Goal: Information Seeking & Learning: Learn about a topic

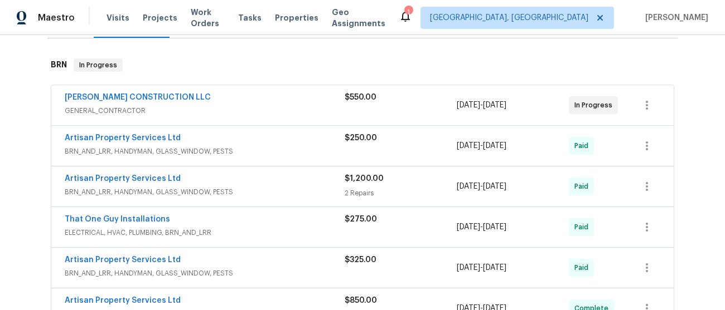
scroll to position [152, 0]
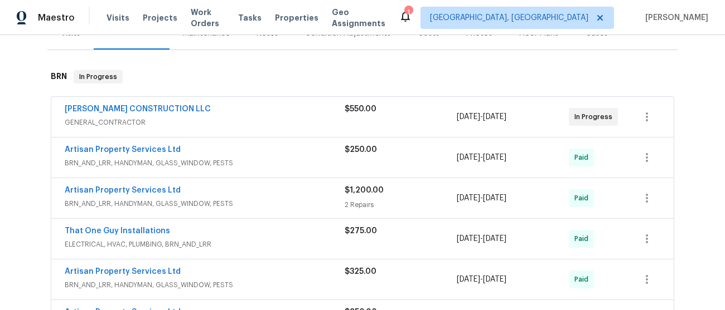
click at [249, 119] on span "GENERAL_CONTRACTOR" at bounding box center [205, 122] width 280 height 11
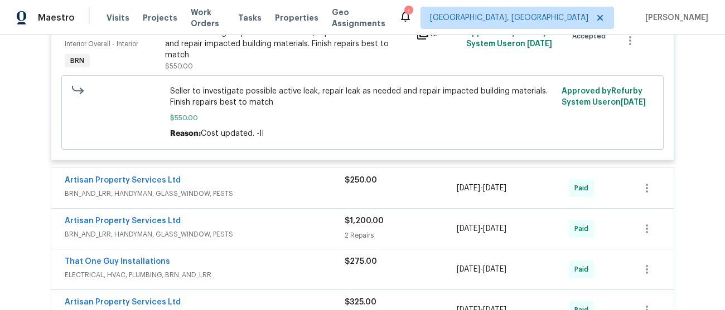
scroll to position [307, 0]
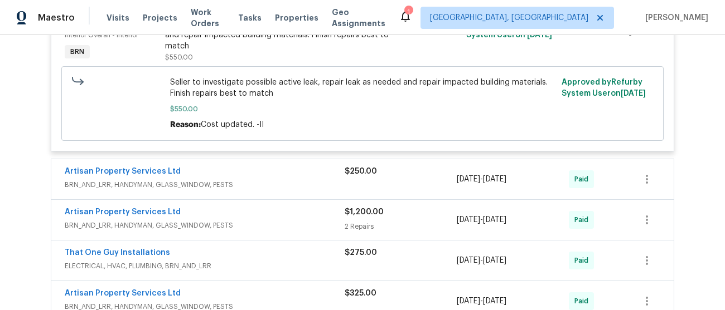
click at [288, 176] on div "Artisan Property Services Ltd" at bounding box center [205, 172] width 280 height 13
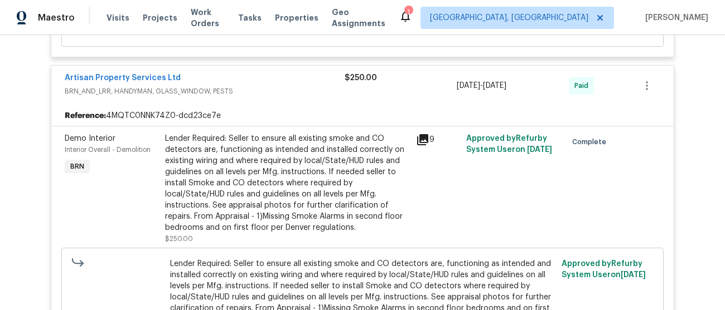
scroll to position [410, 0]
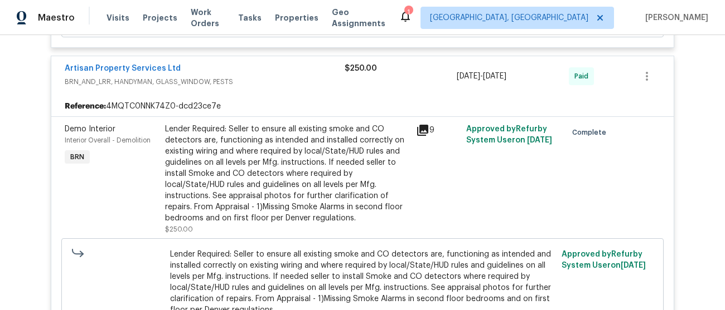
click at [421, 139] on div "9" at bounding box center [437, 179] width 50 height 118
click at [375, 154] on div "Lender Required: Seller to ensure all existing smoke and CO detectors are, func…" at bounding box center [287, 174] width 244 height 100
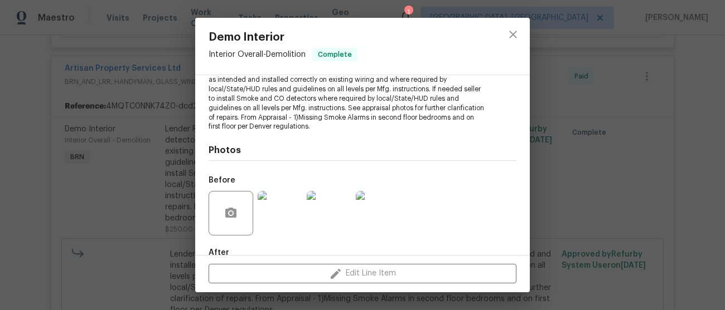
scroll to position [91, 0]
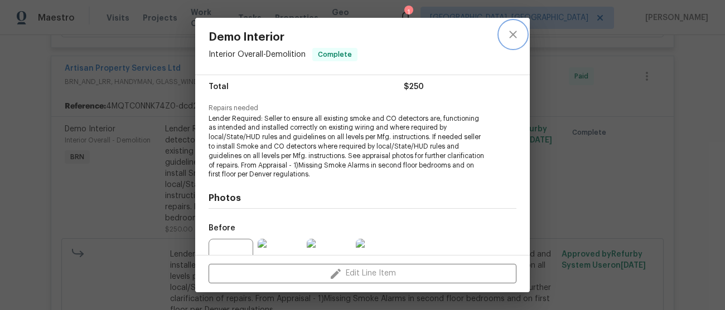
click at [516, 36] on icon "close" at bounding box center [512, 34] width 13 height 13
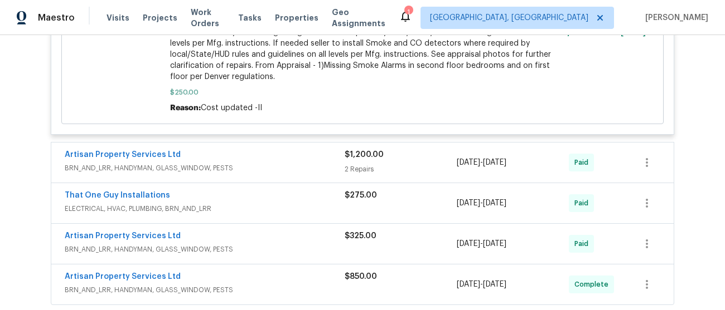
scroll to position [657, 0]
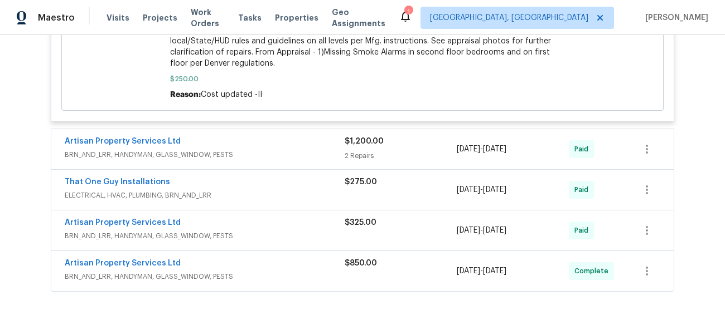
click at [303, 146] on div "Artisan Property Services Ltd" at bounding box center [205, 142] width 280 height 13
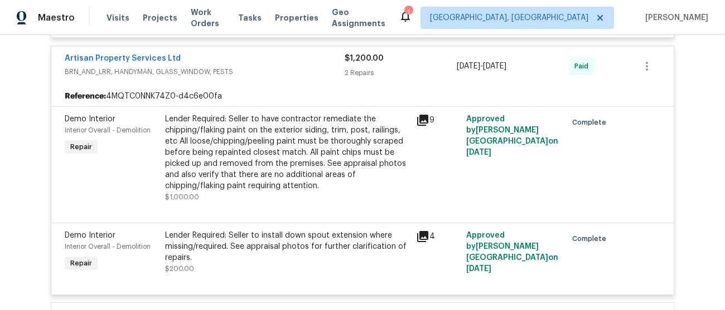
scroll to position [741, 0]
click at [336, 148] on div "Lender Required: Seller to have contractor remediate the chipping/flaking paint…" at bounding box center [287, 152] width 244 height 78
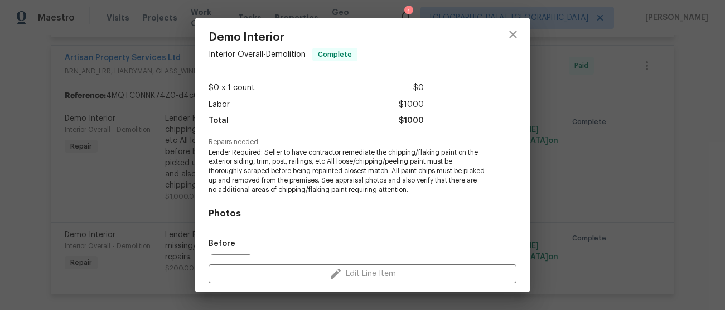
scroll to position [184, 0]
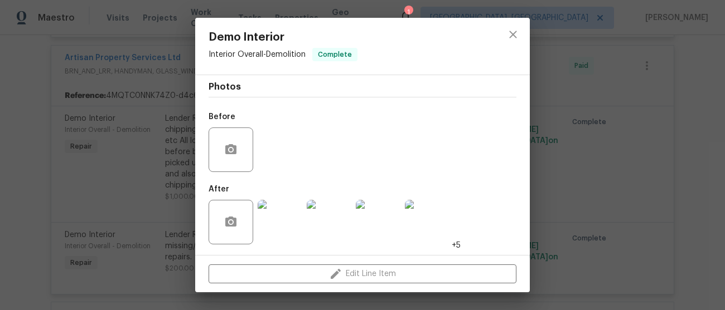
click at [285, 229] on img at bounding box center [280, 222] width 45 height 45
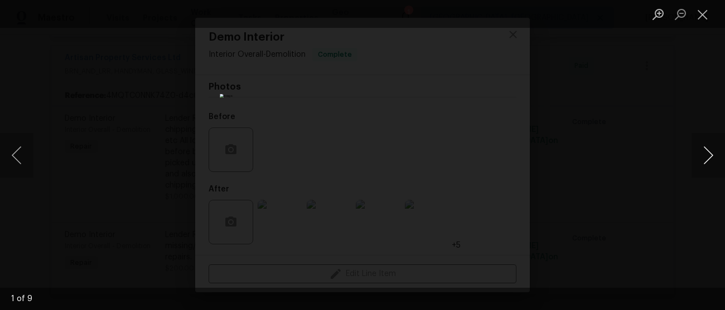
click at [711, 152] on button "Next image" at bounding box center [707, 155] width 33 height 45
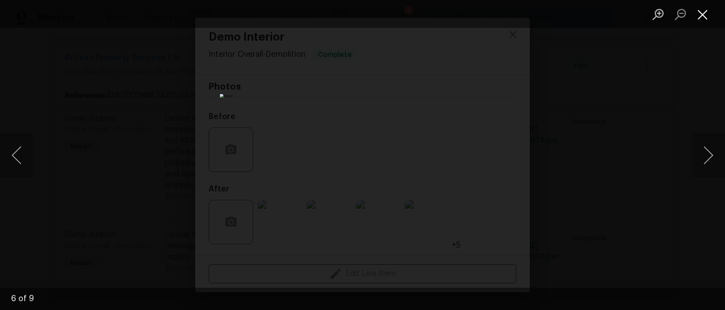
click at [701, 20] on button "Close lightbox" at bounding box center [702, 14] width 22 height 20
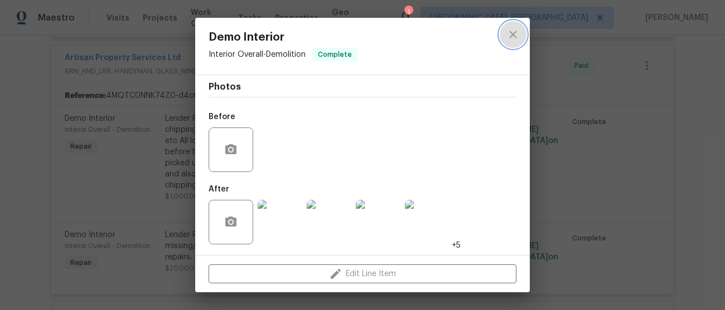
click at [513, 35] on icon "close" at bounding box center [512, 34] width 7 height 7
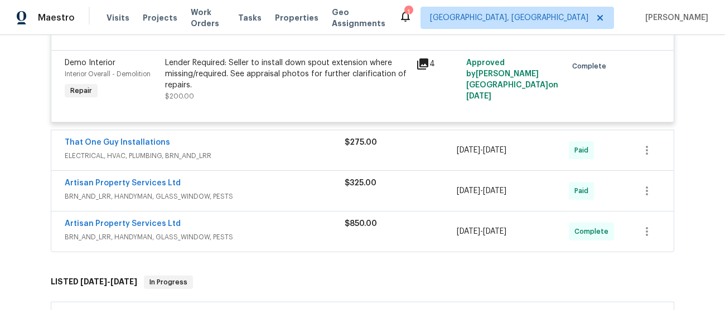
scroll to position [915, 0]
click at [310, 232] on span "BRN_AND_LRR, HANDYMAN, GLASS_WINDOW, PESTS" at bounding box center [205, 236] width 280 height 11
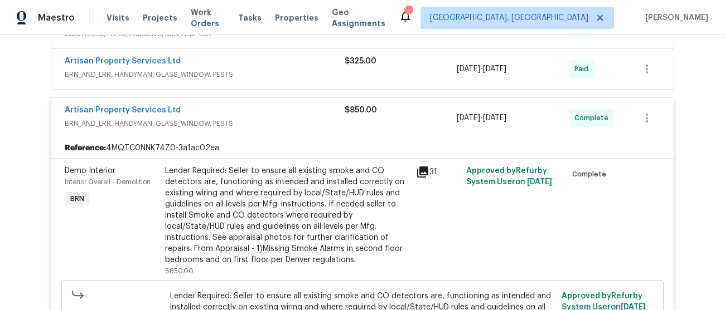
scroll to position [1038, 0]
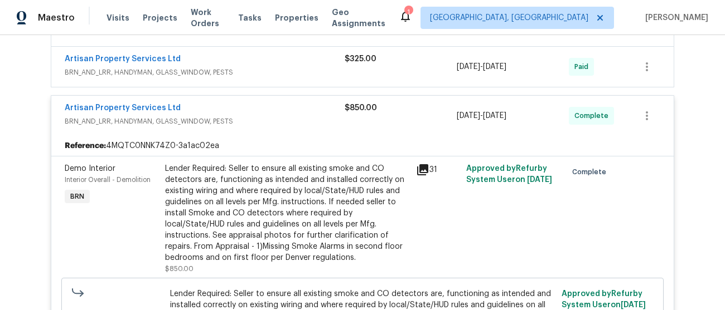
click at [280, 74] on span "BRN_AND_LRR, HANDYMAN, GLASS_WINDOW, PESTS" at bounding box center [205, 72] width 280 height 11
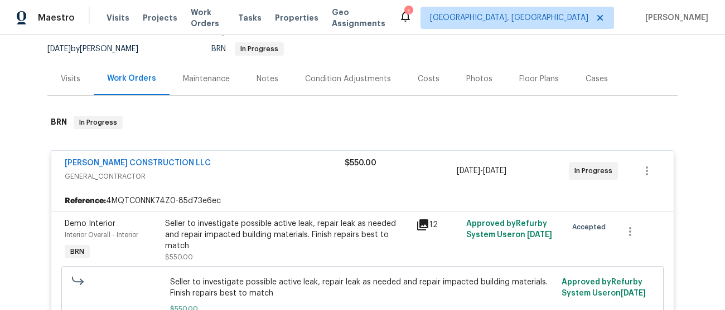
scroll to position [0, 0]
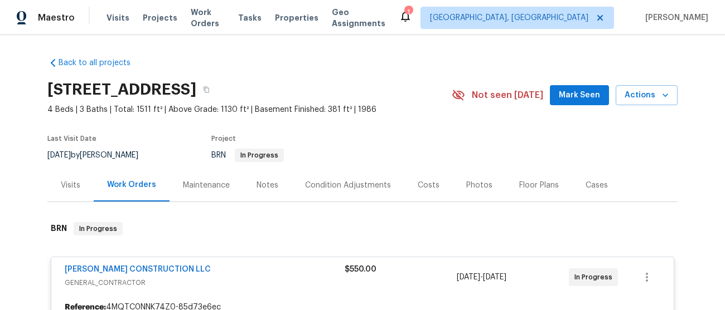
click at [65, 185] on div "Visits" at bounding box center [71, 185] width 20 height 11
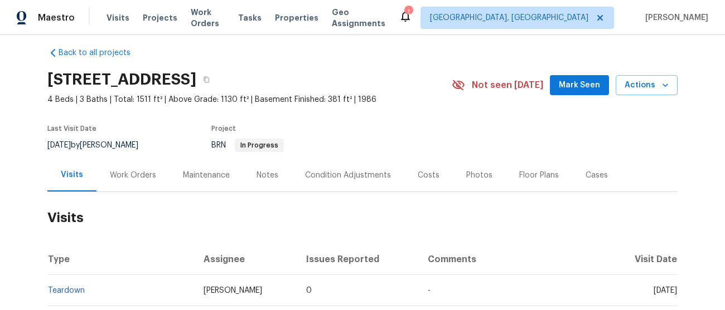
scroll to position [6, 0]
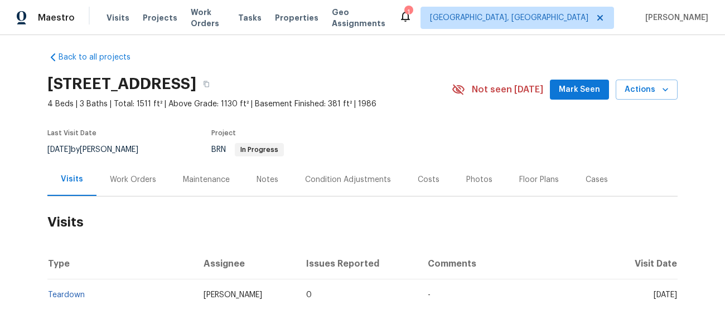
click at [113, 185] on div "Work Orders" at bounding box center [133, 179] width 46 height 11
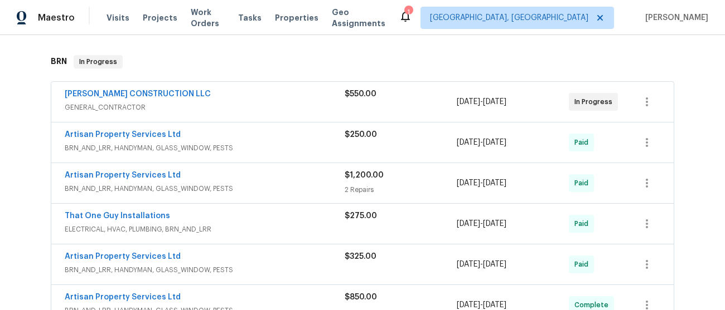
scroll to position [171, 0]
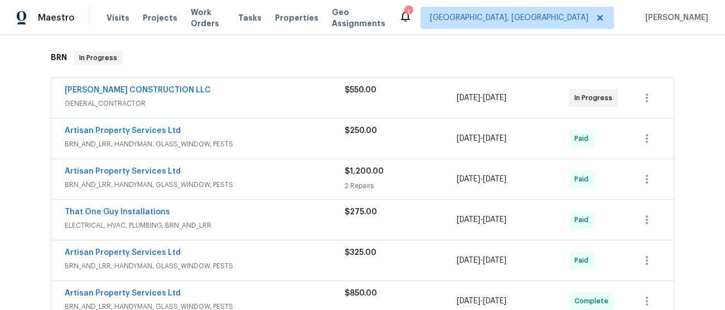
click at [212, 114] on div "ESPINO'S CONSTRUCTION LLC GENERAL_CONTRACTOR $550.00 9/23/2025 - 9/25/2025 In P…" at bounding box center [362, 98] width 622 height 40
click at [231, 94] on div "[PERSON_NAME] CONSTRUCTION LLC" at bounding box center [205, 91] width 280 height 13
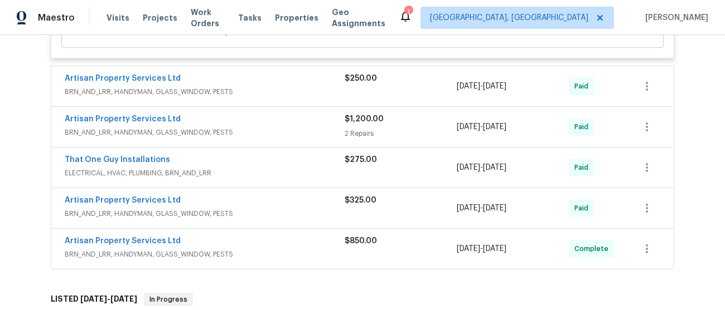
scroll to position [400, 0]
click at [284, 124] on div "Artisan Property Services Ltd" at bounding box center [205, 119] width 280 height 13
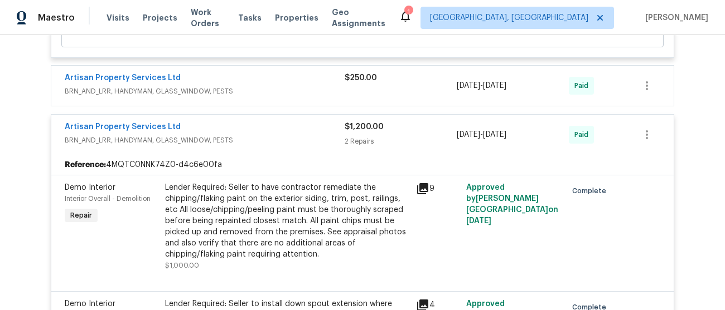
click at [278, 105] on div "Artisan Property Services Ltd BRN_AND_LRR, HANDYMAN, GLASS_WINDOW, PESTS $250.0…" at bounding box center [362, 86] width 622 height 40
click at [281, 98] on div "Artisan Property Services Ltd BRN_AND_LRR, HANDYMAN, GLASS_WINDOW, PESTS" at bounding box center [205, 85] width 280 height 27
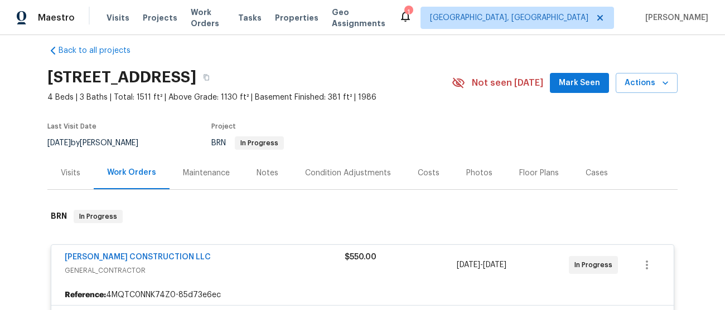
scroll to position [0, 0]
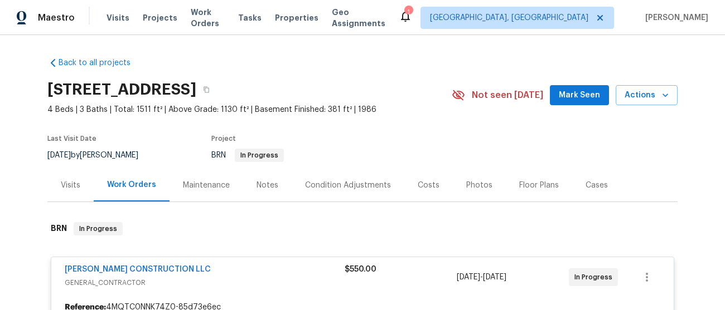
click at [70, 182] on div "Visits" at bounding box center [71, 185] width 20 height 11
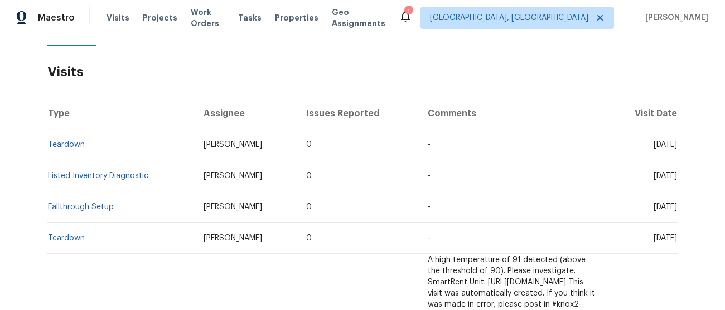
scroll to position [183, 0]
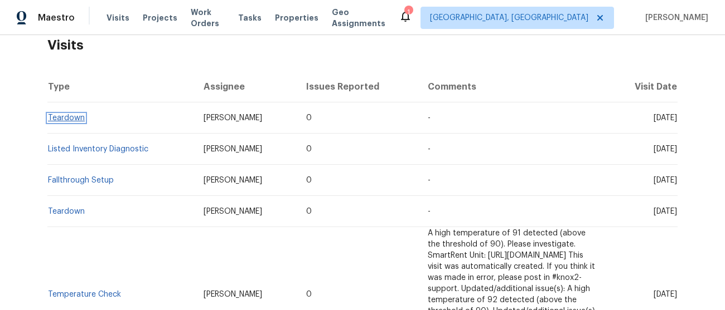
click at [60, 118] on link "Teardown" at bounding box center [66, 118] width 37 height 8
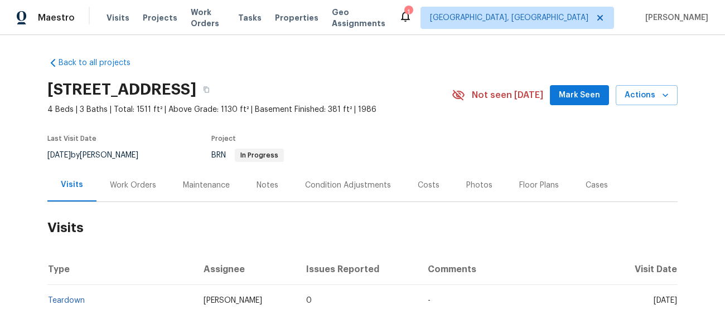
click at [271, 182] on div "Notes" at bounding box center [267, 185] width 22 height 11
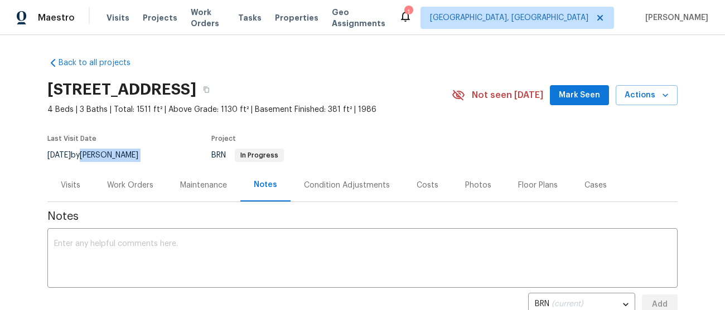
drag, startPoint x: 143, startPoint y: 153, endPoint x: 99, endPoint y: 152, distance: 44.6
click at [99, 152] on div "[DATE] by [PERSON_NAME]" at bounding box center [99, 155] width 104 height 13
copy div "[PERSON_NAME]"
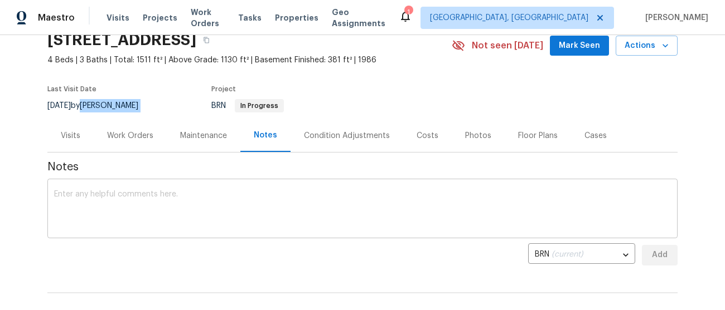
scroll to position [54, 0]
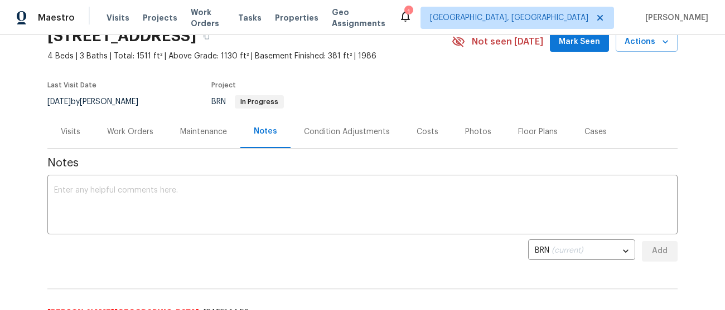
click at [71, 137] on div "Visits" at bounding box center [71, 132] width 20 height 11
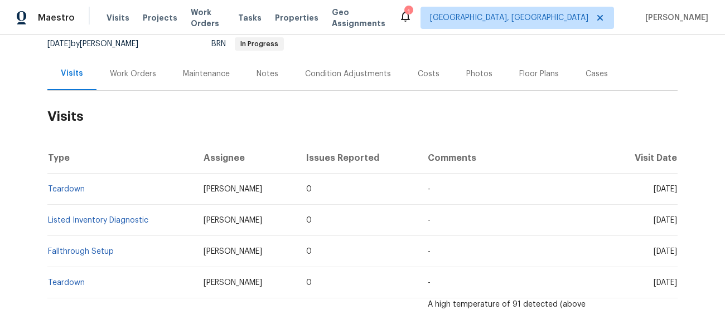
scroll to position [100, 0]
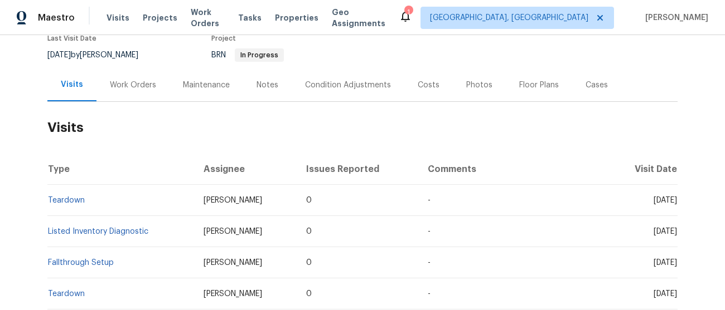
click at [142, 82] on div "Work Orders" at bounding box center [133, 85] width 46 height 11
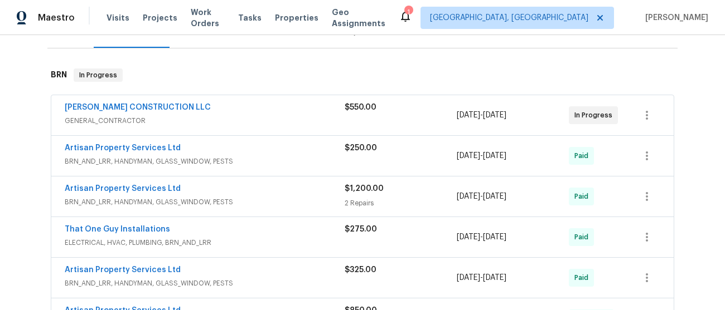
scroll to position [154, 0]
click at [236, 194] on div "Artisan Property Services Ltd" at bounding box center [205, 189] width 280 height 13
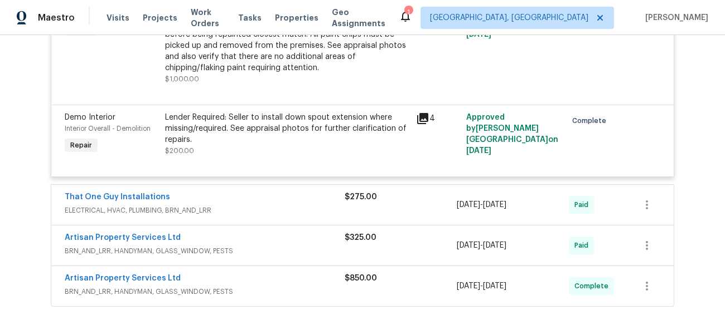
scroll to position [417, 0]
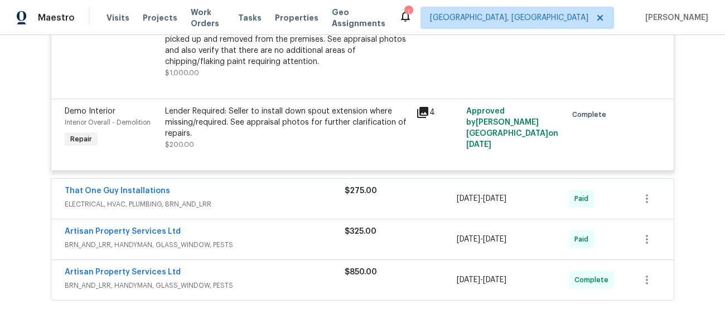
click at [295, 208] on span "ELECTRICAL, HVAC, PLUMBING, BRN_AND_LRR" at bounding box center [205, 204] width 280 height 11
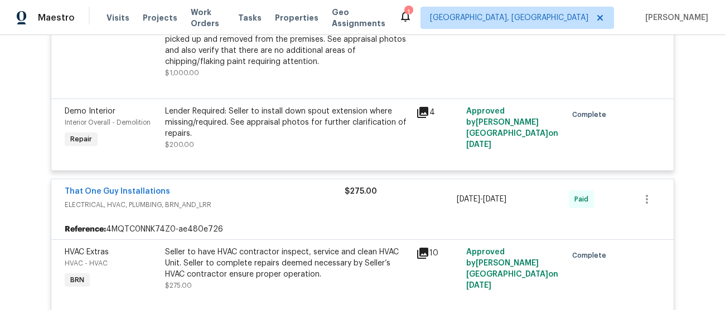
click at [298, 205] on span "ELECTRICAL, HVAC, PLUMBING, BRN_AND_LRR" at bounding box center [205, 205] width 280 height 11
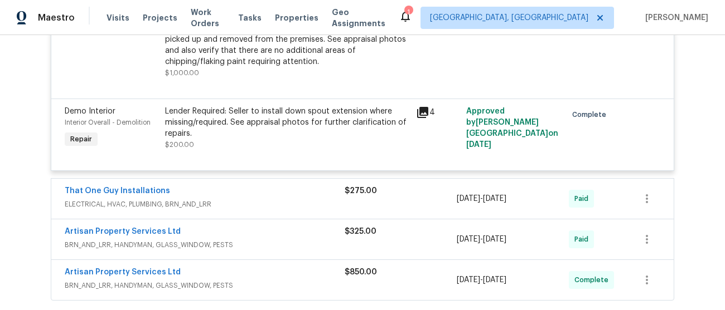
scroll to position [0, 0]
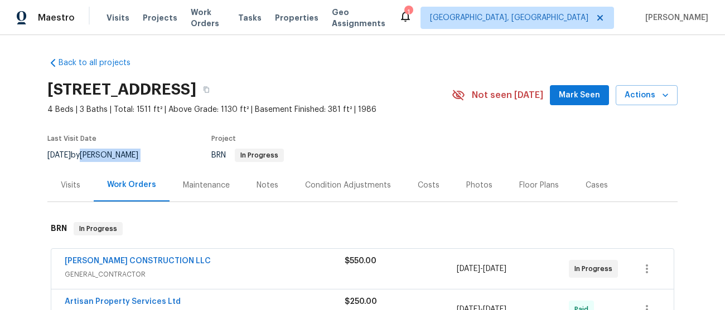
drag, startPoint x: 151, startPoint y: 156, endPoint x: 99, endPoint y: 155, distance: 52.4
click at [99, 155] on div "[DATE] by [PERSON_NAME]" at bounding box center [99, 155] width 104 height 13
copy div "[PERSON_NAME]"
